Goal: Task Accomplishment & Management: Complete application form

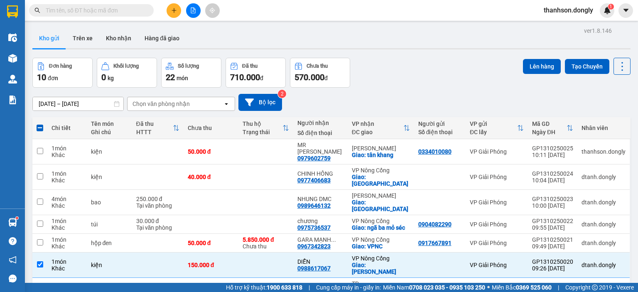
click at [411, 96] on div "[DATE] – [DATE] Press the down arrow key to interact with the calendar and sele…" at bounding box center [331, 102] width 598 height 17
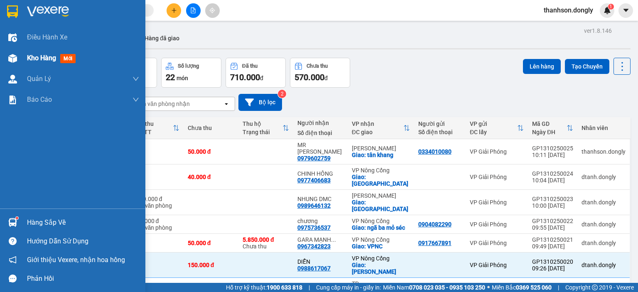
click at [12, 56] on img at bounding box center [12, 58] width 9 height 9
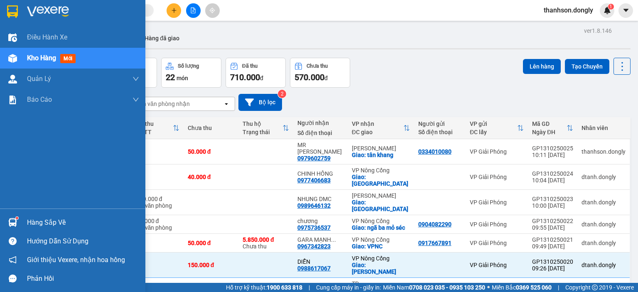
click at [40, 58] on span "Kho hàng" at bounding box center [41, 58] width 29 height 8
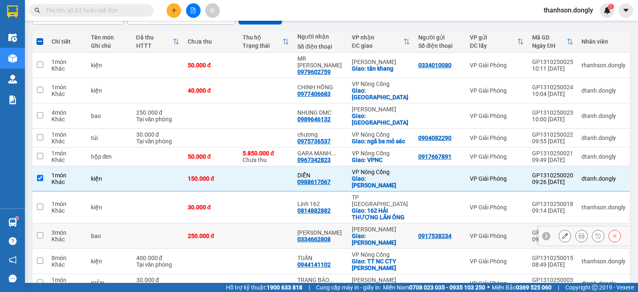
scroll to position [89, 0]
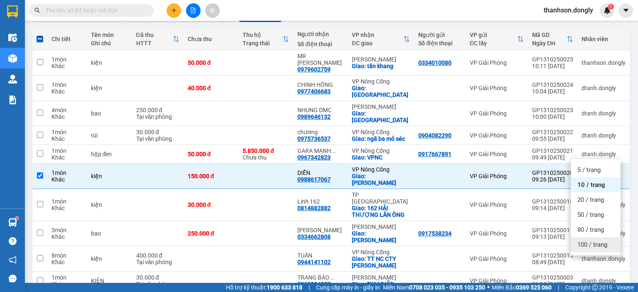
click at [590, 243] on span "100 / trang" at bounding box center [593, 245] width 30 height 8
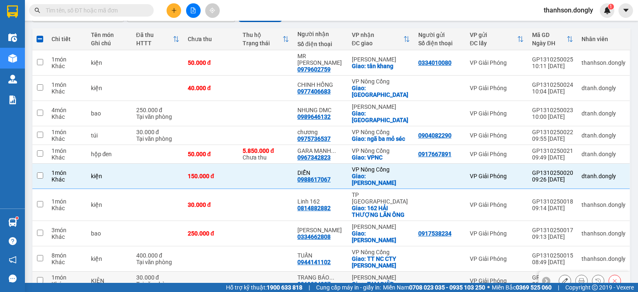
checkbox input "false"
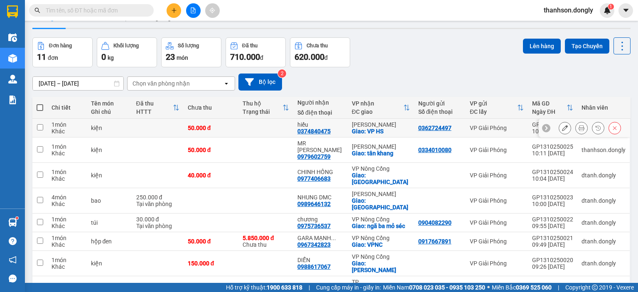
scroll to position [0, 0]
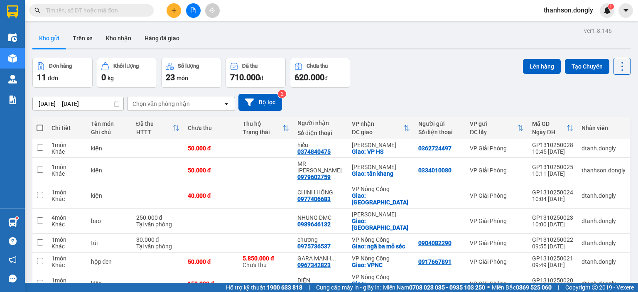
click at [395, 85] on div "Đơn hàng 11 đơn Khối lượng 0 kg Số lượng 23 món Đã thu 710.000 đ Chưa thu 620.0…" at bounding box center [331, 73] width 598 height 30
click at [177, 15] on button at bounding box center [174, 10] width 15 height 15
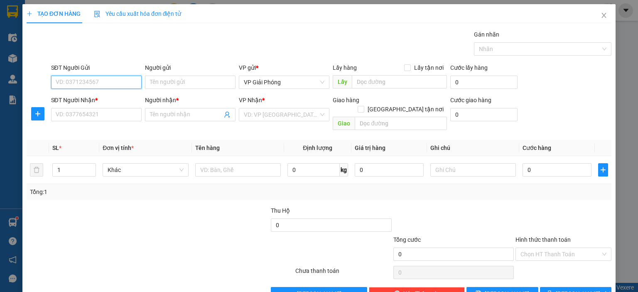
click at [116, 78] on input "SĐT Người Gửi" at bounding box center [96, 82] width 91 height 13
type input "0978110599"
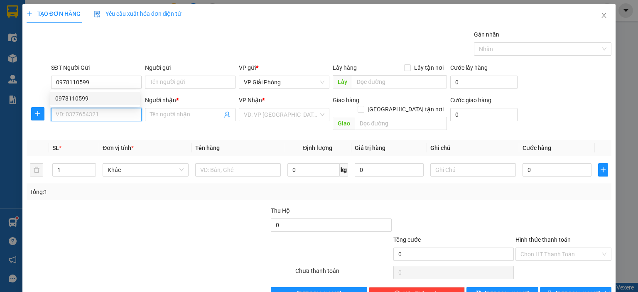
click at [93, 116] on input "SĐT Người Nhận *" at bounding box center [96, 114] width 91 height 13
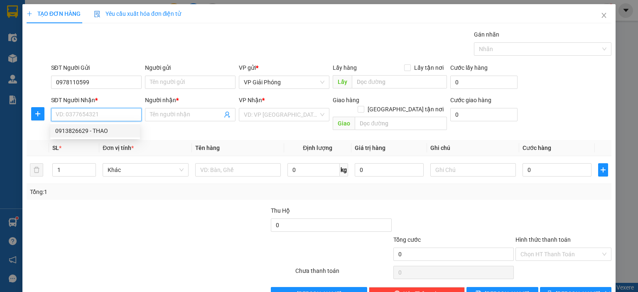
click at [93, 127] on div "0913826629 - THAO" at bounding box center [95, 130] width 80 height 9
type input "0913826629"
type input "THAO"
checkbox input "true"
type input "TTNC"
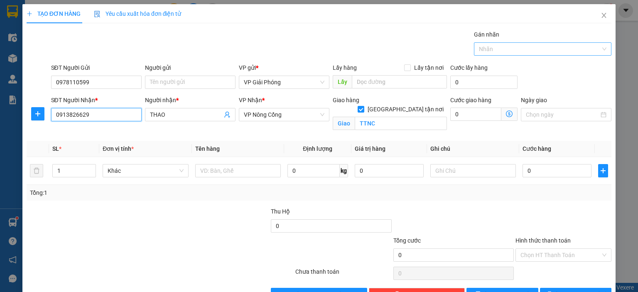
click at [544, 50] on div at bounding box center [538, 49] width 125 height 10
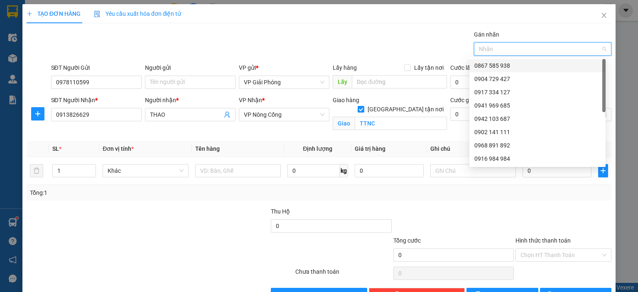
click at [526, 68] on div "0867 585 938" at bounding box center [538, 65] width 126 height 9
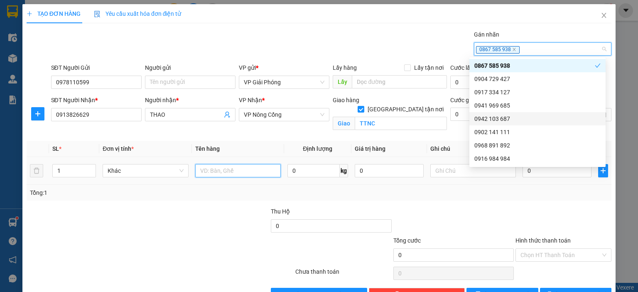
click at [216, 167] on input "text" at bounding box center [238, 170] width 86 height 13
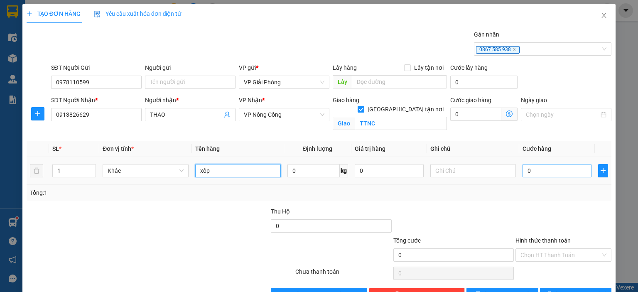
type input "xốp"
click at [556, 172] on input "0" at bounding box center [557, 170] width 69 height 13
type input "5"
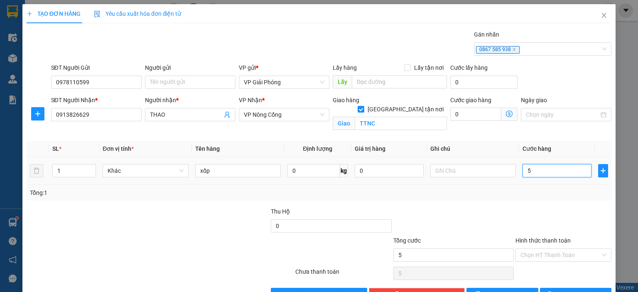
type input "50"
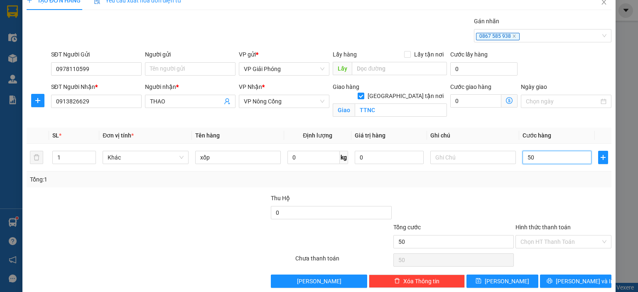
scroll to position [24, 0]
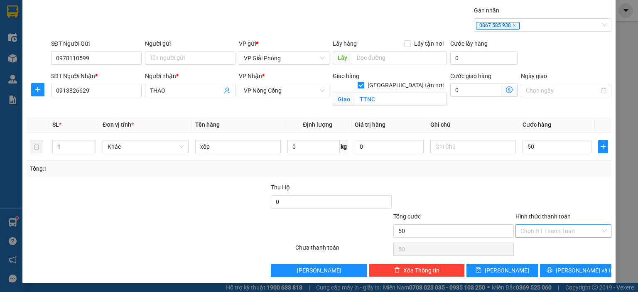
type input "50.000"
click at [542, 231] on input "Hình thức thanh toán" at bounding box center [561, 231] width 80 height 12
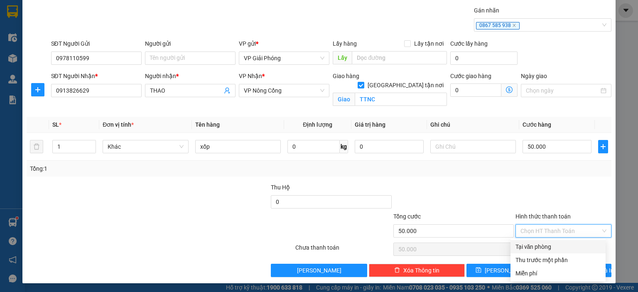
click at [518, 248] on div "Tại văn phòng" at bounding box center [558, 246] width 85 height 9
type input "0"
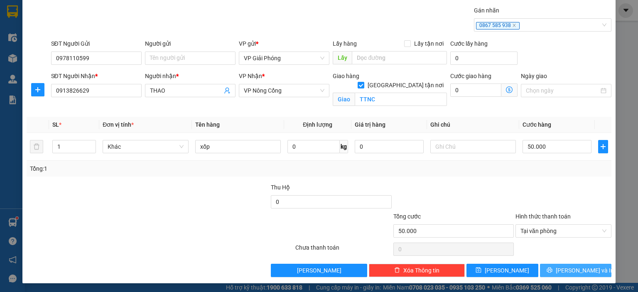
click at [550, 264] on button "[PERSON_NAME] và In" at bounding box center [576, 270] width 72 height 13
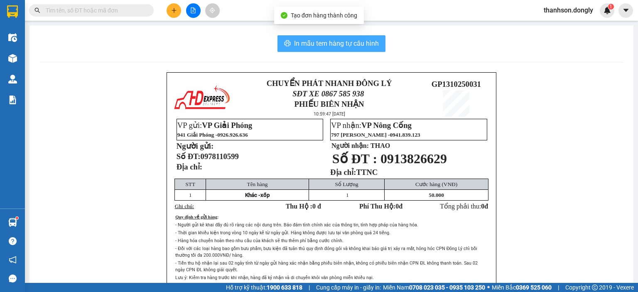
click at [369, 44] on span "In mẫu tem hàng tự cấu hình" at bounding box center [336, 43] width 85 height 10
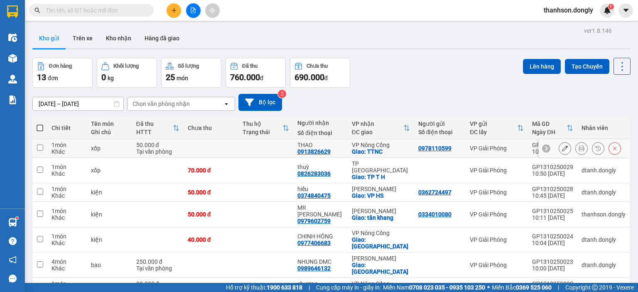
click at [579, 150] on icon at bounding box center [582, 148] width 6 height 6
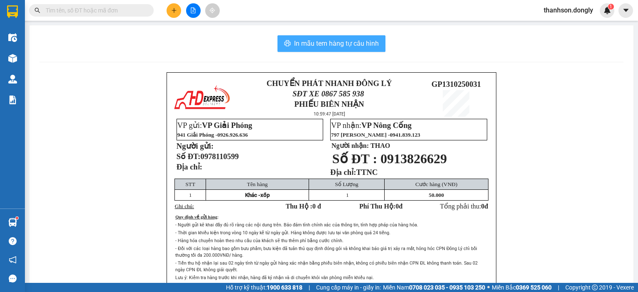
click at [365, 43] on span "In mẫu tem hàng tự cấu hình" at bounding box center [336, 43] width 85 height 10
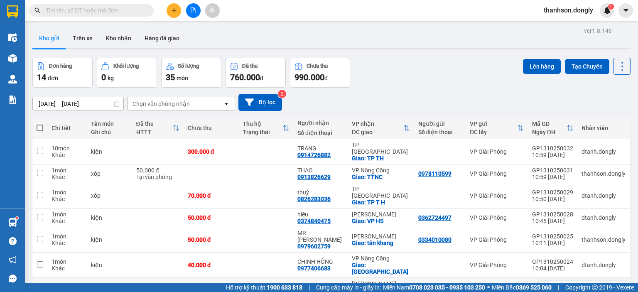
click at [484, 287] on div "VP Giải Phóng" at bounding box center [497, 290] width 54 height 7
checkbox input "true"
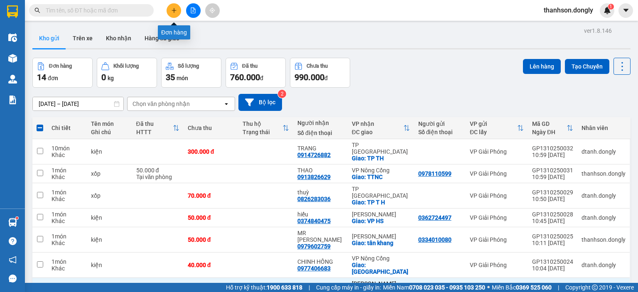
click at [175, 8] on icon "plus" at bounding box center [174, 10] width 6 height 6
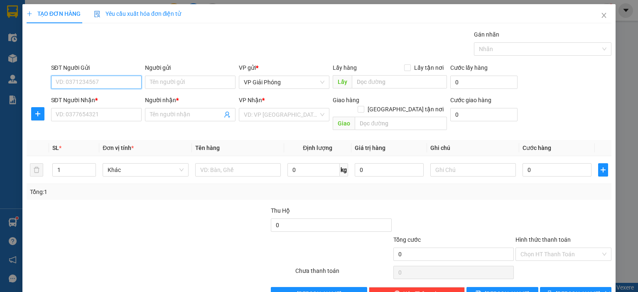
click at [124, 82] on input "SĐT Người Gửi" at bounding box center [96, 82] width 91 height 13
type input "0979303901"
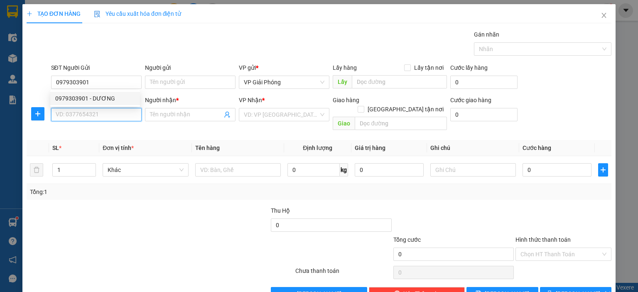
click at [106, 117] on input "SĐT Người Nhận *" at bounding box center [96, 114] width 91 height 13
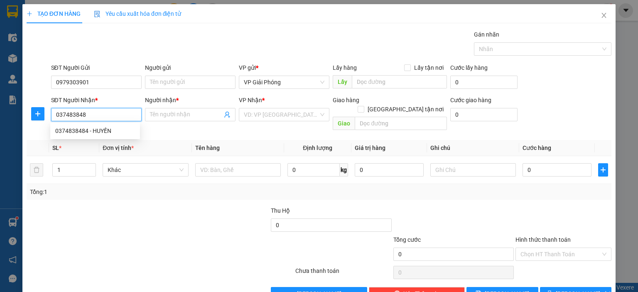
type input "0374838484"
click at [104, 131] on div "0374838484 - HUYỀN" at bounding box center [95, 130] width 80 height 9
type input "HUYỀN"
checkbox input "true"
type input "[PERSON_NAME]"
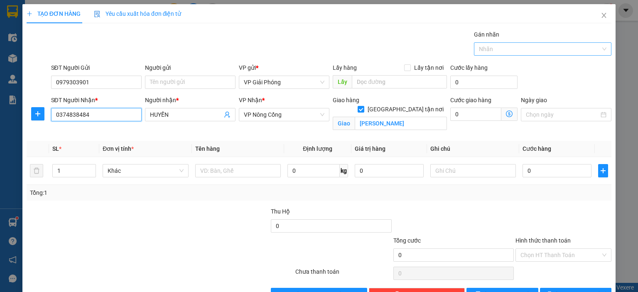
click at [484, 51] on div at bounding box center [538, 49] width 125 height 10
type input "0374838484"
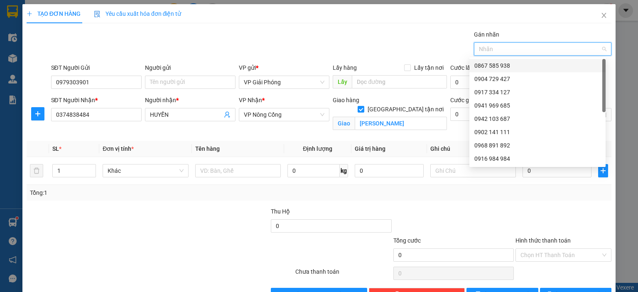
click at [484, 66] on div "0867 585 938" at bounding box center [538, 65] width 126 height 9
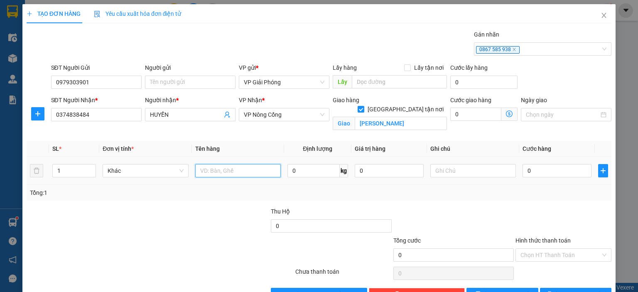
click at [198, 170] on input "text" at bounding box center [238, 170] width 86 height 13
type input "thùng"
click at [536, 175] on input "0" at bounding box center [557, 170] width 69 height 13
type input "4"
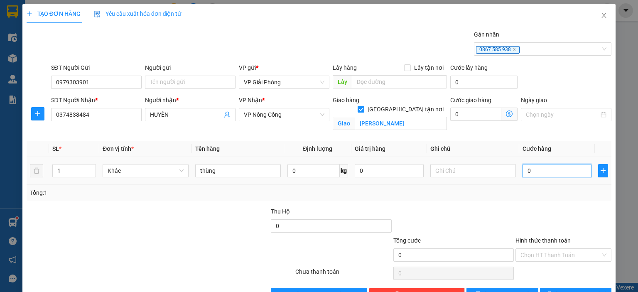
type input "4"
type input "40"
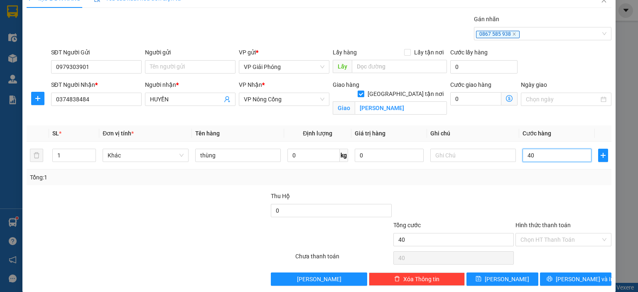
scroll to position [24, 0]
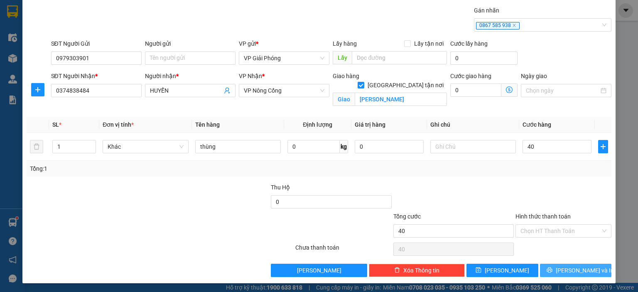
type input "40.000"
click at [553, 267] on icon "printer" at bounding box center [550, 270] width 6 height 6
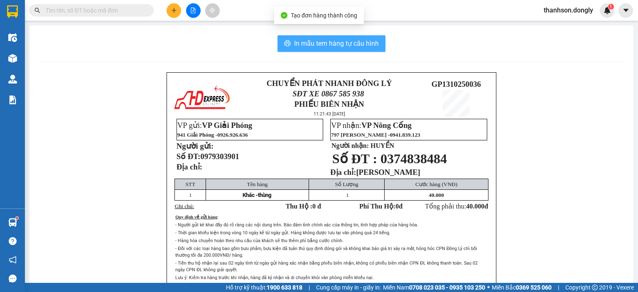
click at [308, 40] on span "In mẫu tem hàng tự cấu hình" at bounding box center [336, 43] width 85 height 10
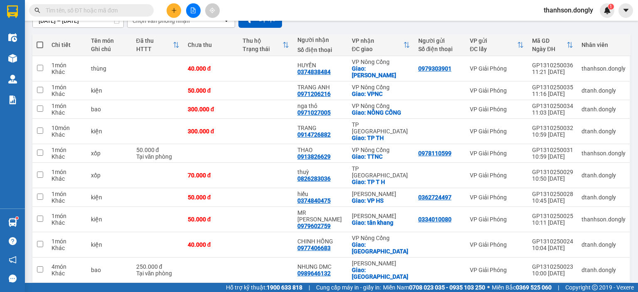
scroll to position [42, 0]
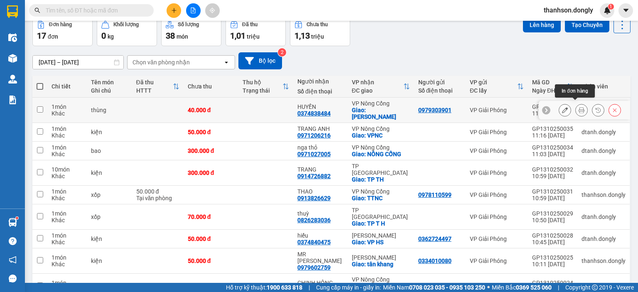
click at [579, 108] on icon at bounding box center [582, 110] width 6 height 6
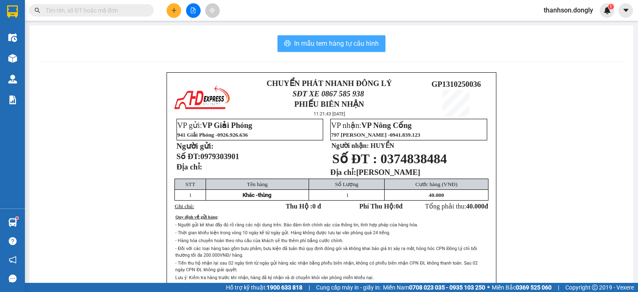
click at [325, 35] on button "In mẫu tem hàng tự cấu hình" at bounding box center [332, 43] width 108 height 17
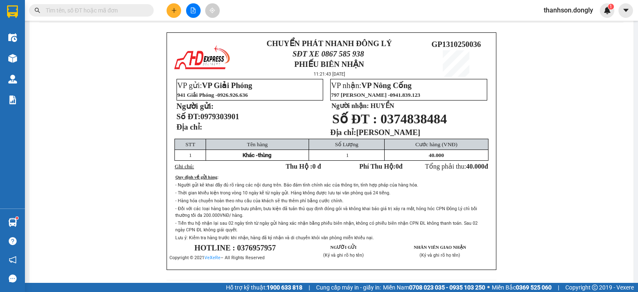
scroll to position [74, 0]
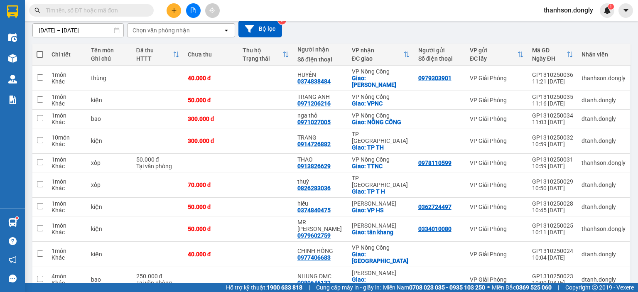
click at [625, 265] on div "ver 1.8.146 Kho gửi Trên xe Kho nhận Hàng đã giao Đơn hàng 17 đơn Khối lượng 0 …" at bounding box center [331, 218] width 605 height 535
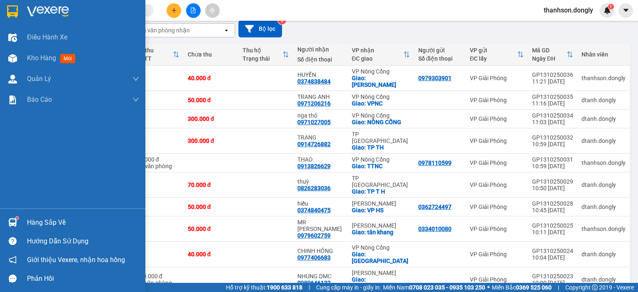
click at [17, 11] on img at bounding box center [12, 11] width 11 height 12
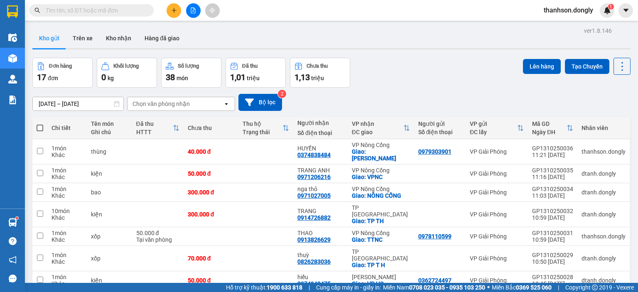
drag, startPoint x: 435, startPoint y: 79, endPoint x: 429, endPoint y: 79, distance: 6.6
click at [434, 79] on div "Đơn hàng 17 đơn Khối lượng 0 kg Số lượng 38 món Đã thu 1,01 triệu Chưa thu 1,13…" at bounding box center [331, 73] width 598 height 30
click at [176, 10] on icon "plus" at bounding box center [174, 10] width 6 height 6
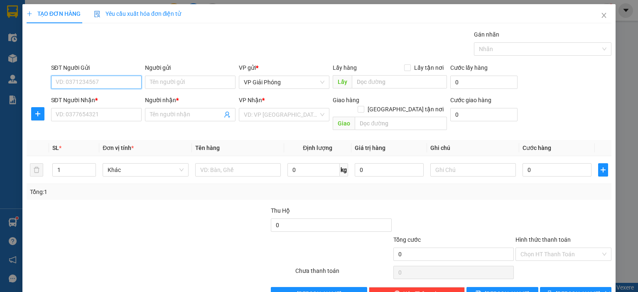
click at [106, 85] on input "SĐT Người Gửi" at bounding box center [96, 82] width 91 height 13
type input "0979953682"
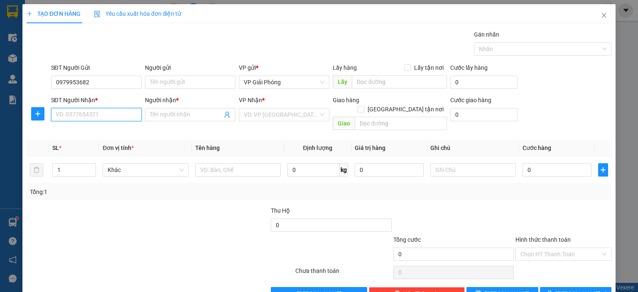
click at [92, 119] on input "SĐT Người Nhận *" at bounding box center [96, 114] width 91 height 13
type input "0865159438"
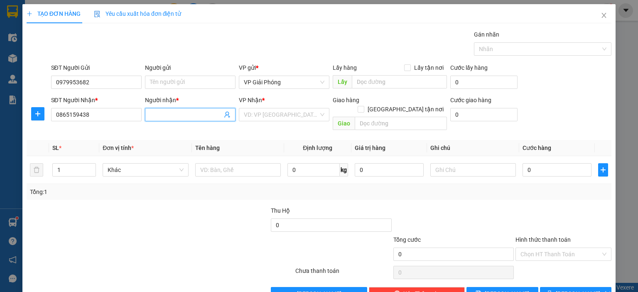
click at [167, 113] on input "Người nhận *" at bounding box center [186, 114] width 72 height 9
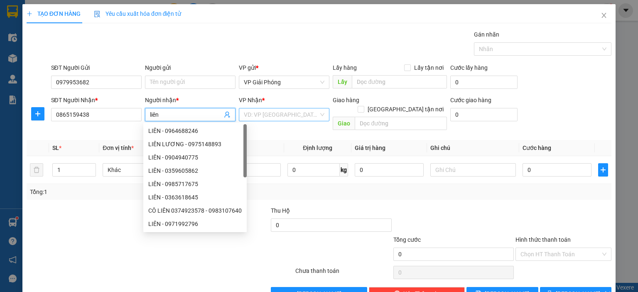
type input "liên"
click at [298, 116] on input "search" at bounding box center [281, 114] width 75 height 12
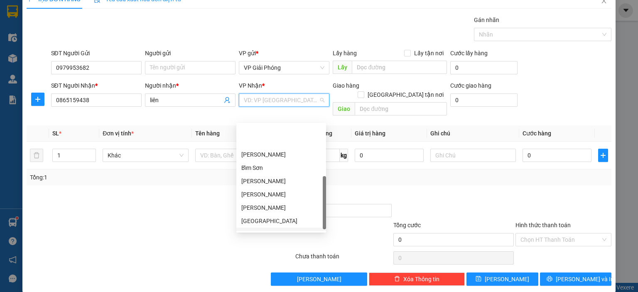
scroll to position [120, 0]
click at [271, 226] on div "VP Nông Cống" at bounding box center [281, 224] width 80 height 9
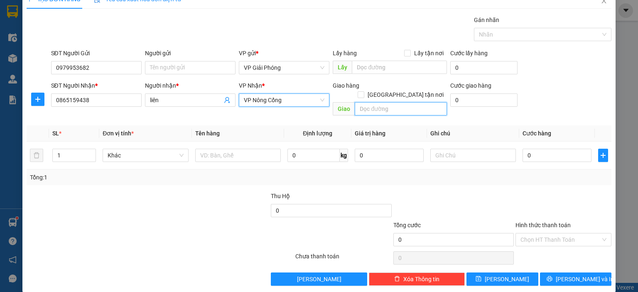
click at [366, 102] on input "text" at bounding box center [401, 108] width 92 height 13
type input "vphs"
click at [364, 91] on input "[GEOGRAPHIC_DATA] tận nơi" at bounding box center [361, 94] width 6 height 6
checkbox input "true"
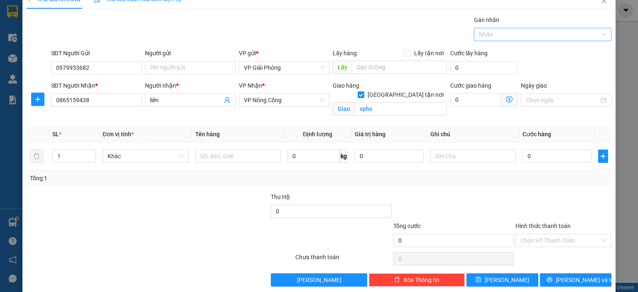
click at [537, 38] on div at bounding box center [538, 35] width 125 height 10
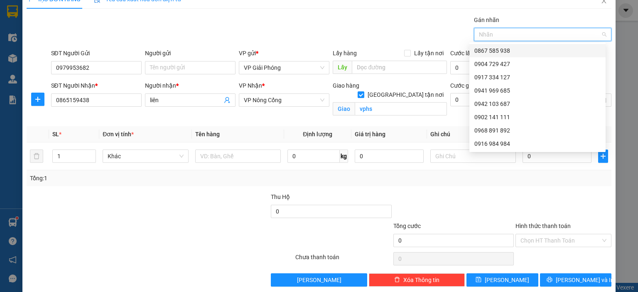
click at [519, 45] on div "0867 585 938" at bounding box center [538, 50] width 136 height 13
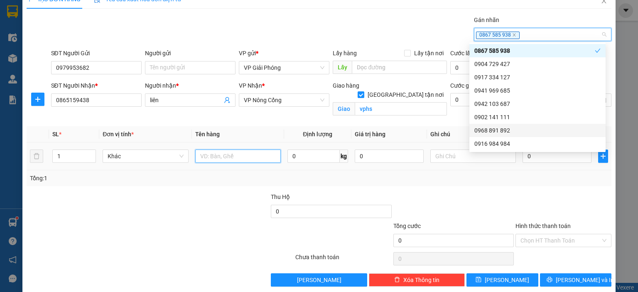
click at [209, 156] on input "text" at bounding box center [238, 156] width 86 height 13
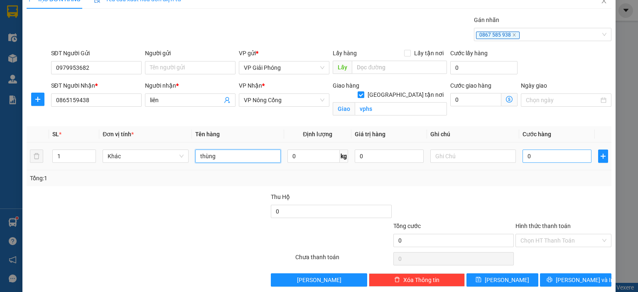
type input "thùng"
click at [527, 156] on input "0" at bounding box center [557, 156] width 69 height 13
type input "4"
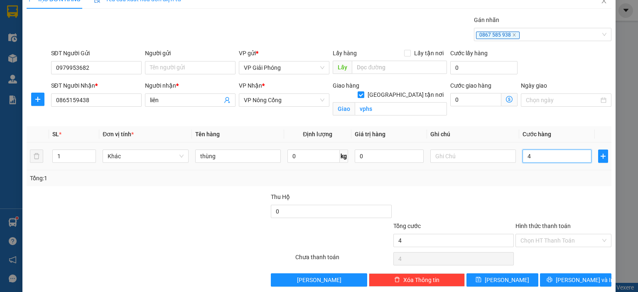
type input "40"
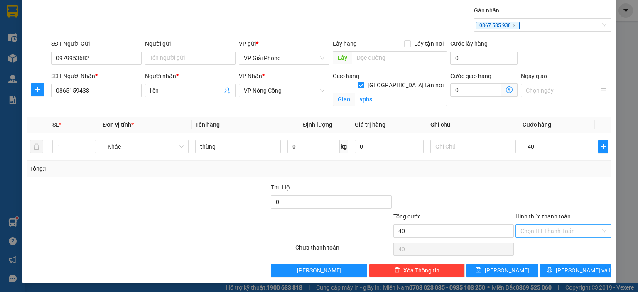
type input "40.000"
click at [540, 229] on input "Hình thức thanh toán" at bounding box center [561, 231] width 80 height 12
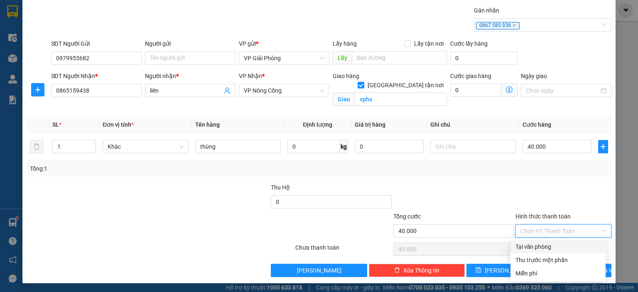
click at [525, 247] on div "Tại văn phòng" at bounding box center [558, 246] width 85 height 9
type input "0"
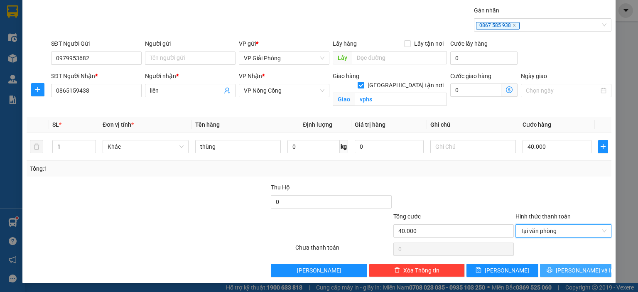
click at [564, 269] on span "[PERSON_NAME] và In" at bounding box center [585, 270] width 58 height 9
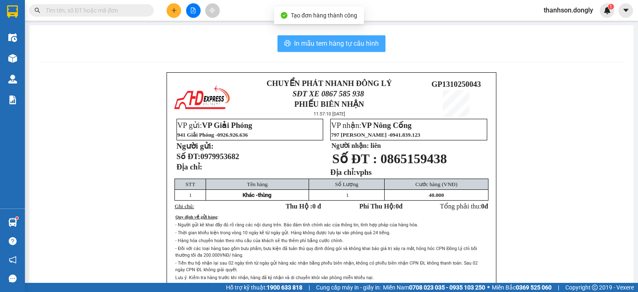
click at [326, 48] on span "In mẫu tem hàng tự cấu hình" at bounding box center [336, 43] width 85 height 10
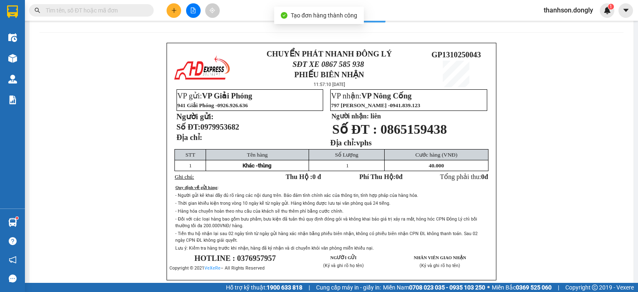
scroll to position [73, 0]
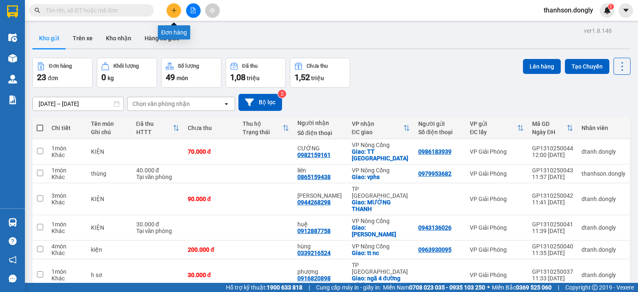
click at [172, 13] on icon "plus" at bounding box center [174, 10] width 6 height 6
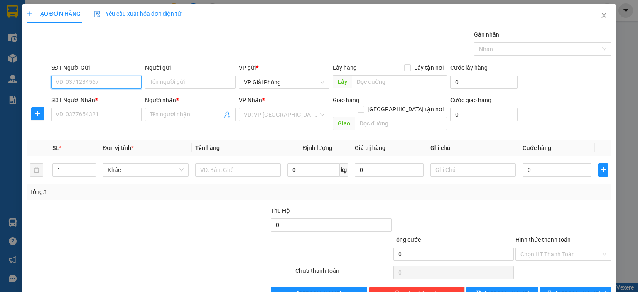
click at [108, 81] on input "SĐT Người Gửi" at bounding box center [96, 82] width 91 height 13
type input "0989778966"
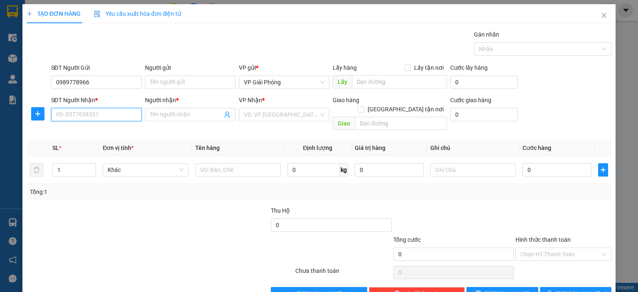
click at [117, 119] on input "SĐT Người Nhận *" at bounding box center [96, 114] width 91 height 13
type input "0339498004"
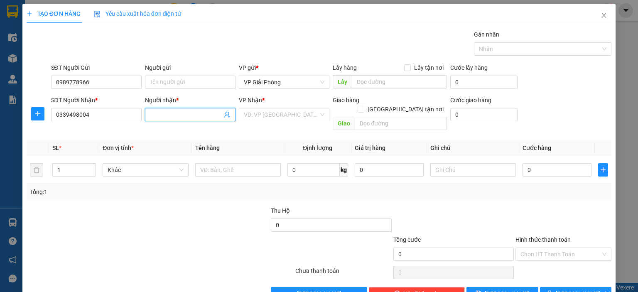
click at [153, 116] on input "Người nhận *" at bounding box center [186, 114] width 72 height 9
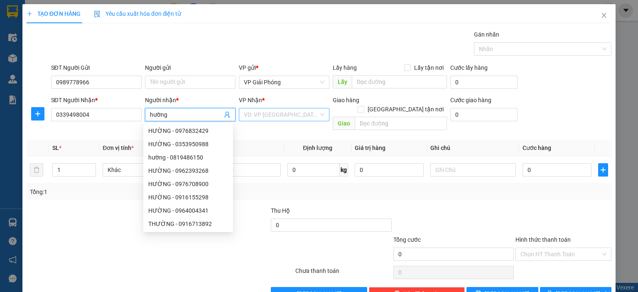
type input "hường"
click at [291, 114] on input "search" at bounding box center [281, 114] width 75 height 12
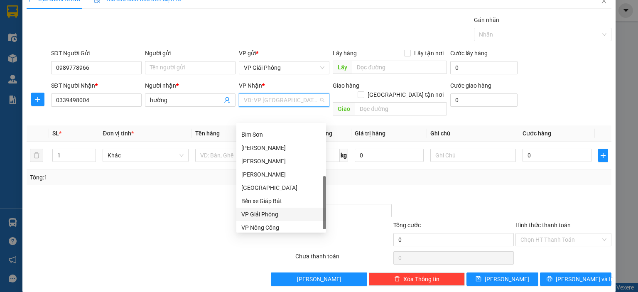
scroll to position [120, 0]
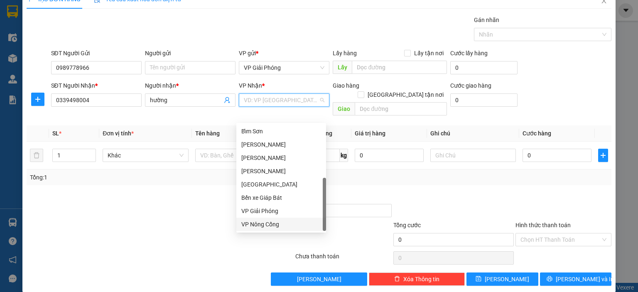
click at [297, 221] on div "VP Nông Cống" at bounding box center [281, 224] width 80 height 9
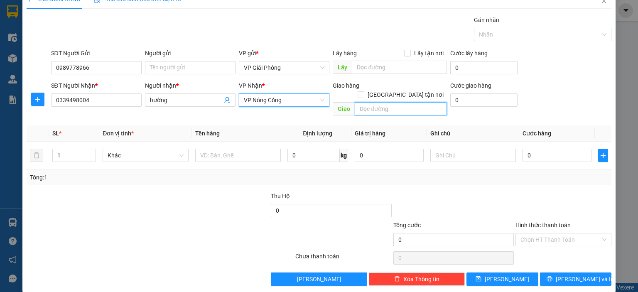
click at [365, 102] on input "text" at bounding box center [401, 108] width 92 height 13
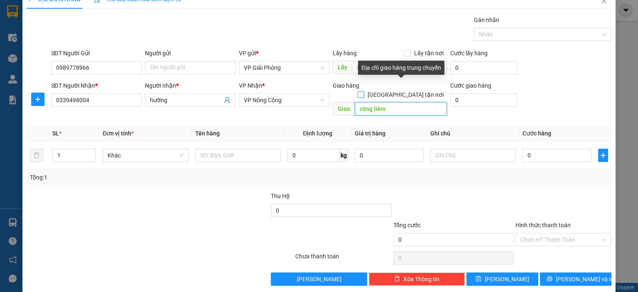
type input "công liêm"
click at [364, 91] on input "[GEOGRAPHIC_DATA] tận nơi" at bounding box center [361, 94] width 6 height 6
checkbox input "true"
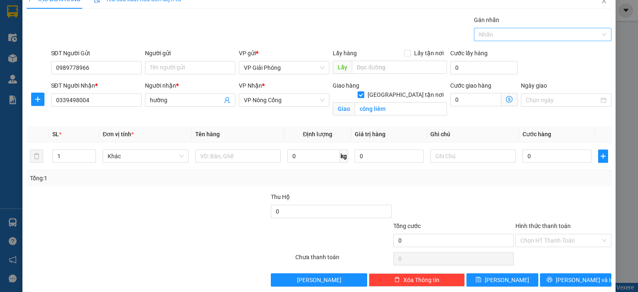
click at [481, 34] on div at bounding box center [538, 35] width 125 height 10
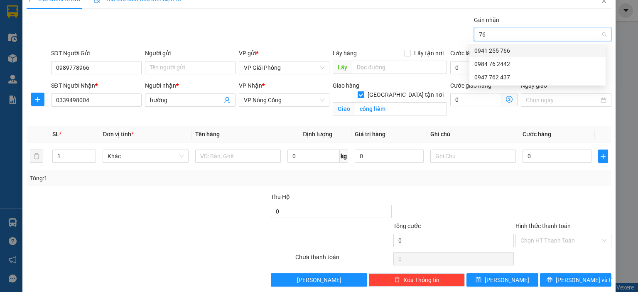
type input "766"
click at [487, 47] on div "0941 255 766" at bounding box center [538, 50] width 126 height 9
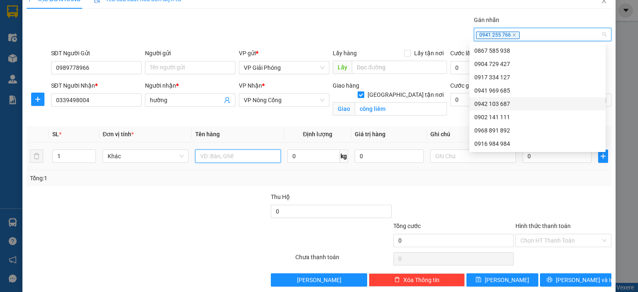
click at [218, 152] on input "text" at bounding box center [238, 156] width 86 height 13
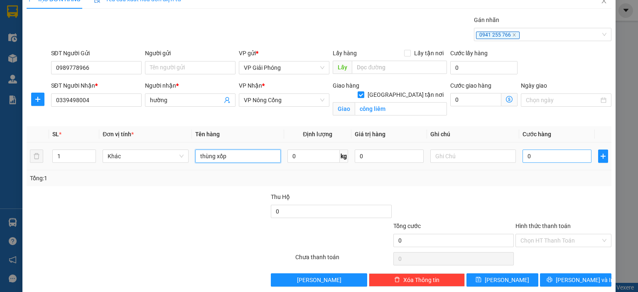
type input "thùng xốp"
click at [568, 159] on input "0" at bounding box center [557, 156] width 69 height 13
type input "5"
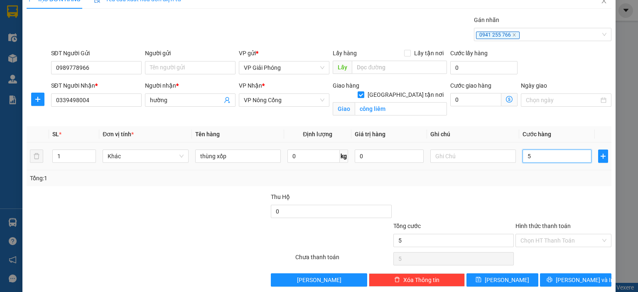
type input "50"
type input "50.000"
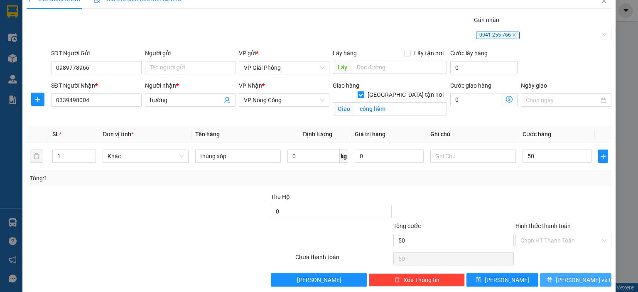
type input "50.000"
drag, startPoint x: 569, startPoint y: 277, endPoint x: 561, endPoint y: 268, distance: 12.9
click at [569, 277] on span "[PERSON_NAME] và In" at bounding box center [585, 279] width 58 height 9
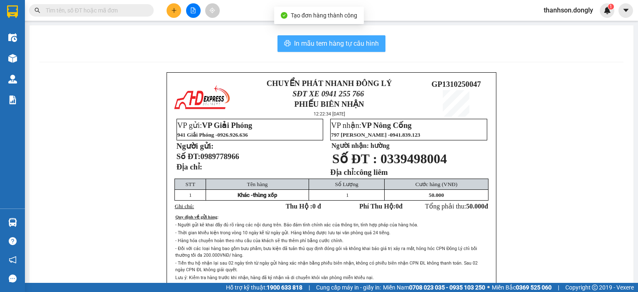
click at [304, 44] on span "In mẫu tem hàng tự cấu hình" at bounding box center [336, 43] width 85 height 10
